Goal: Book appointment/travel/reservation

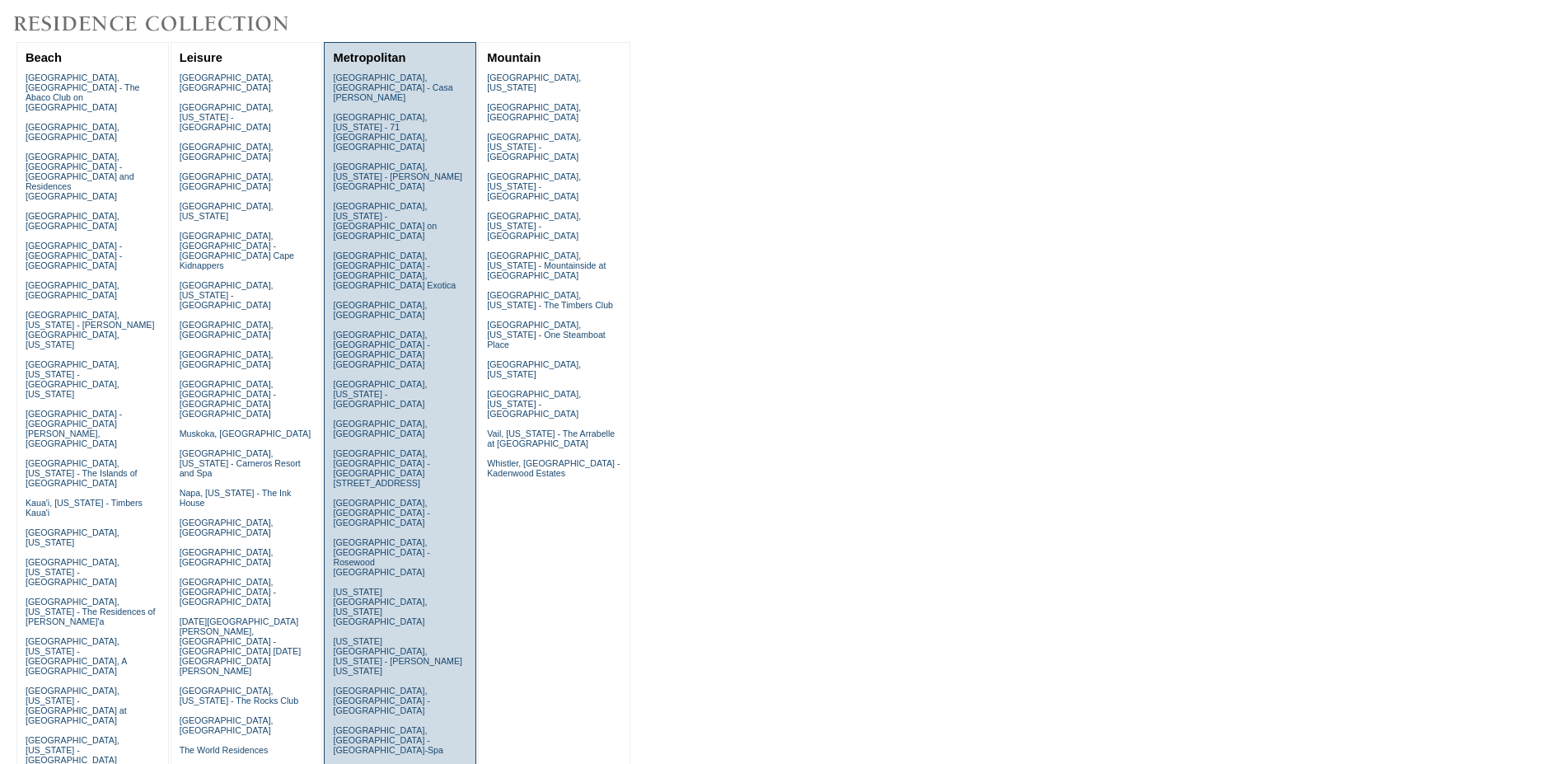
scroll to position [336, 0]
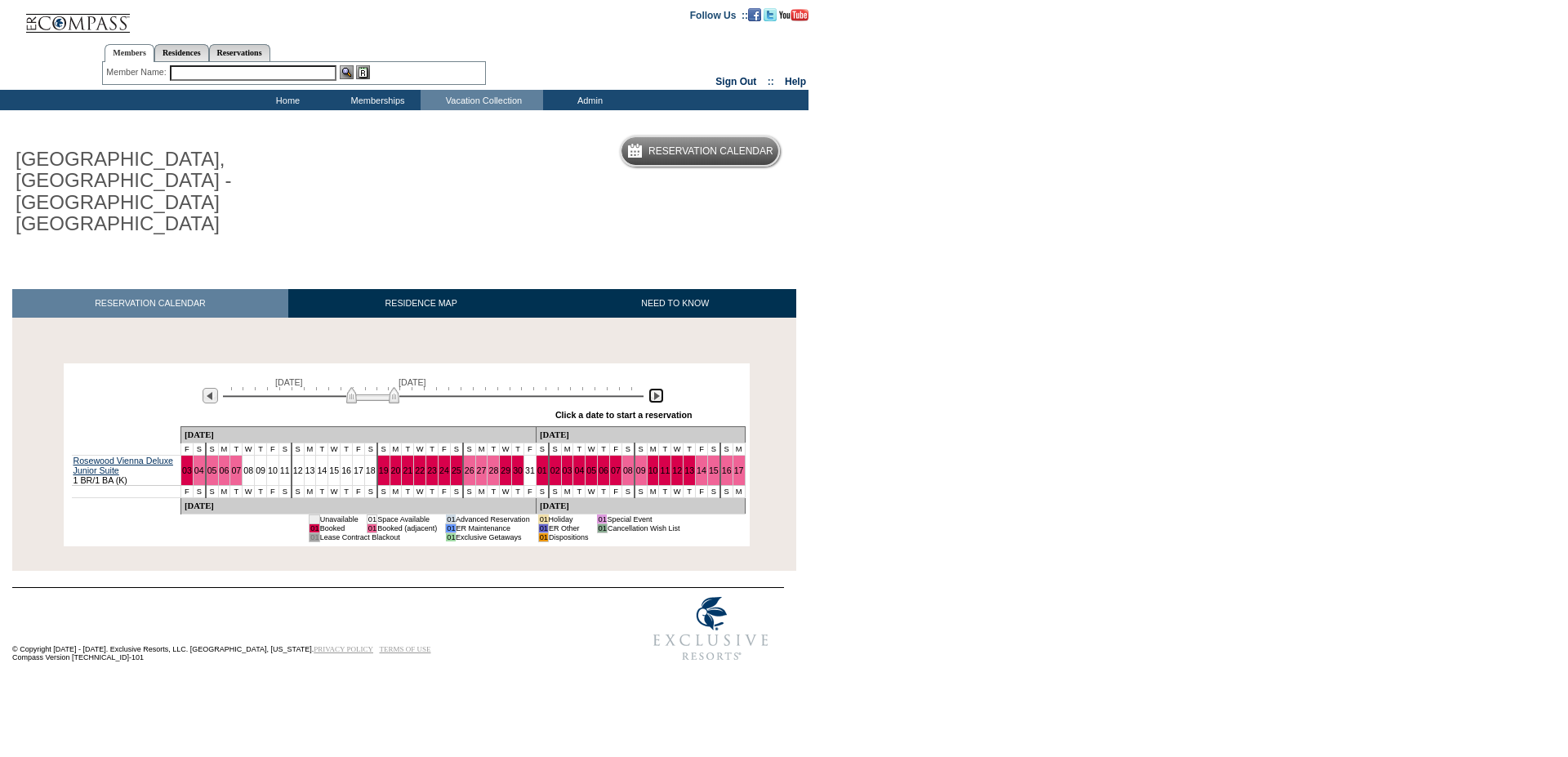
click at [654, 388] on img at bounding box center [656, 395] width 15 height 15
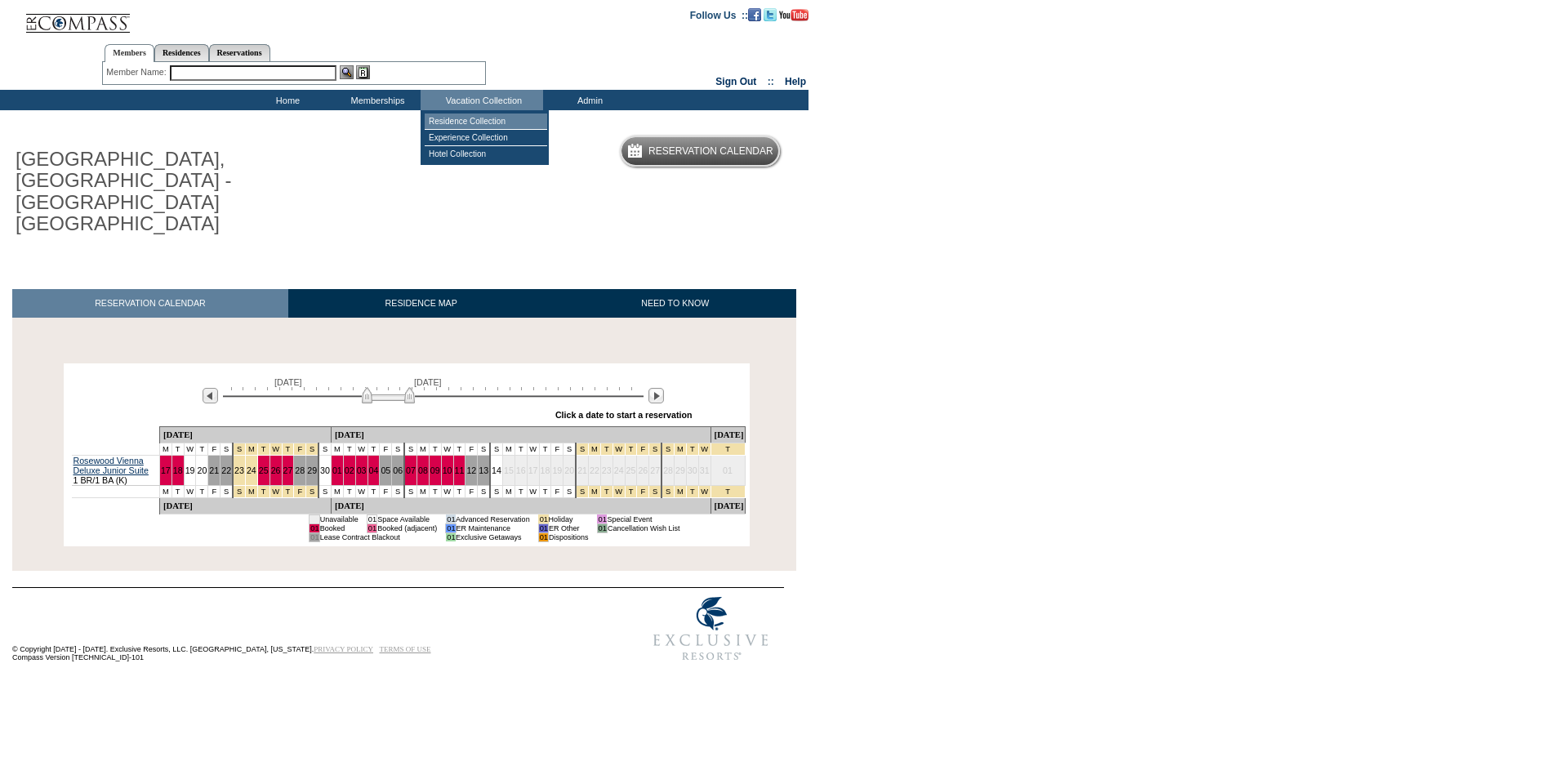
click at [463, 116] on td "Residence Collection" at bounding box center [486, 121] width 122 height 16
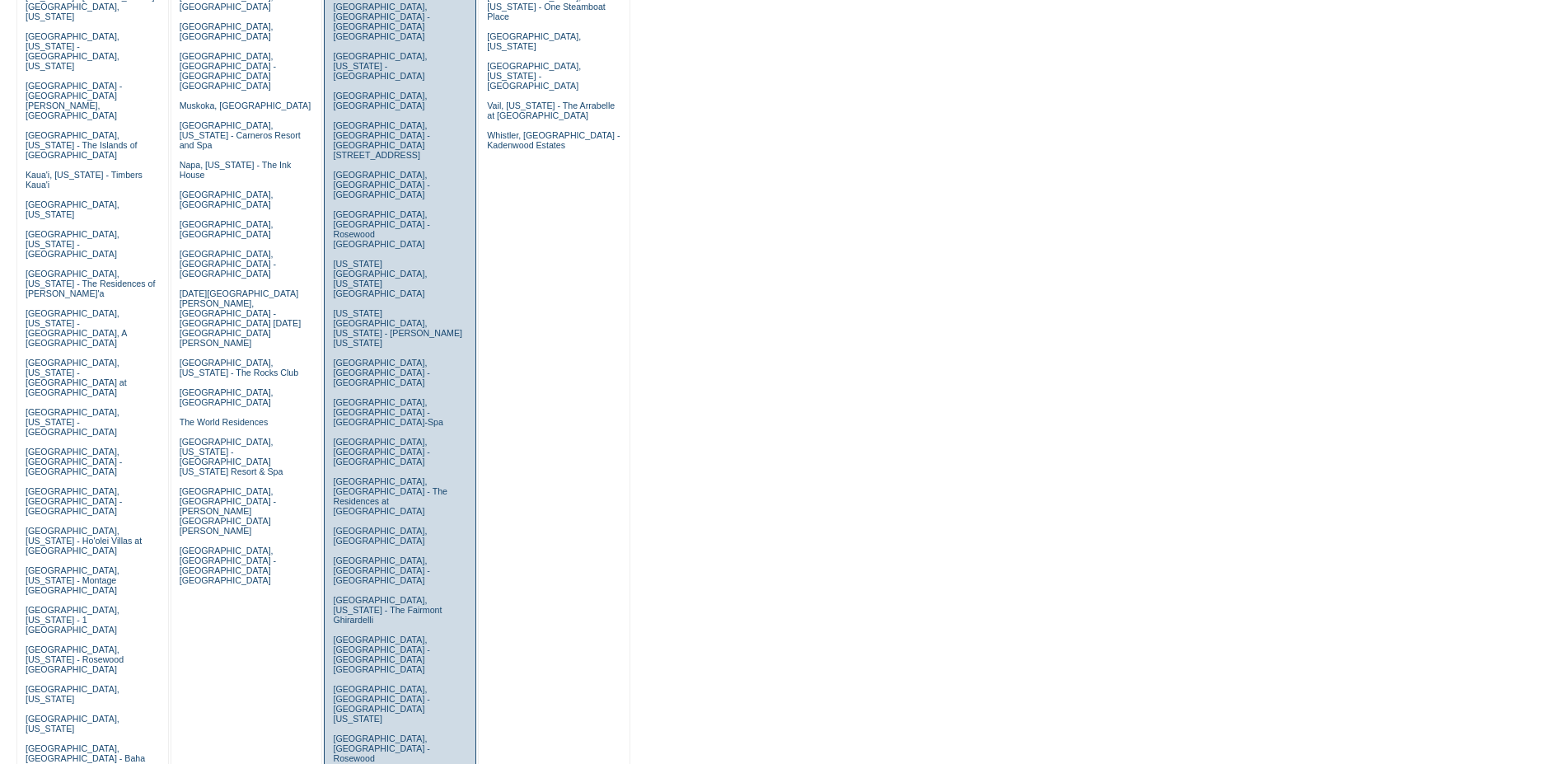
scroll to position [504, 0]
